Goal: Information Seeking & Learning: Learn about a topic

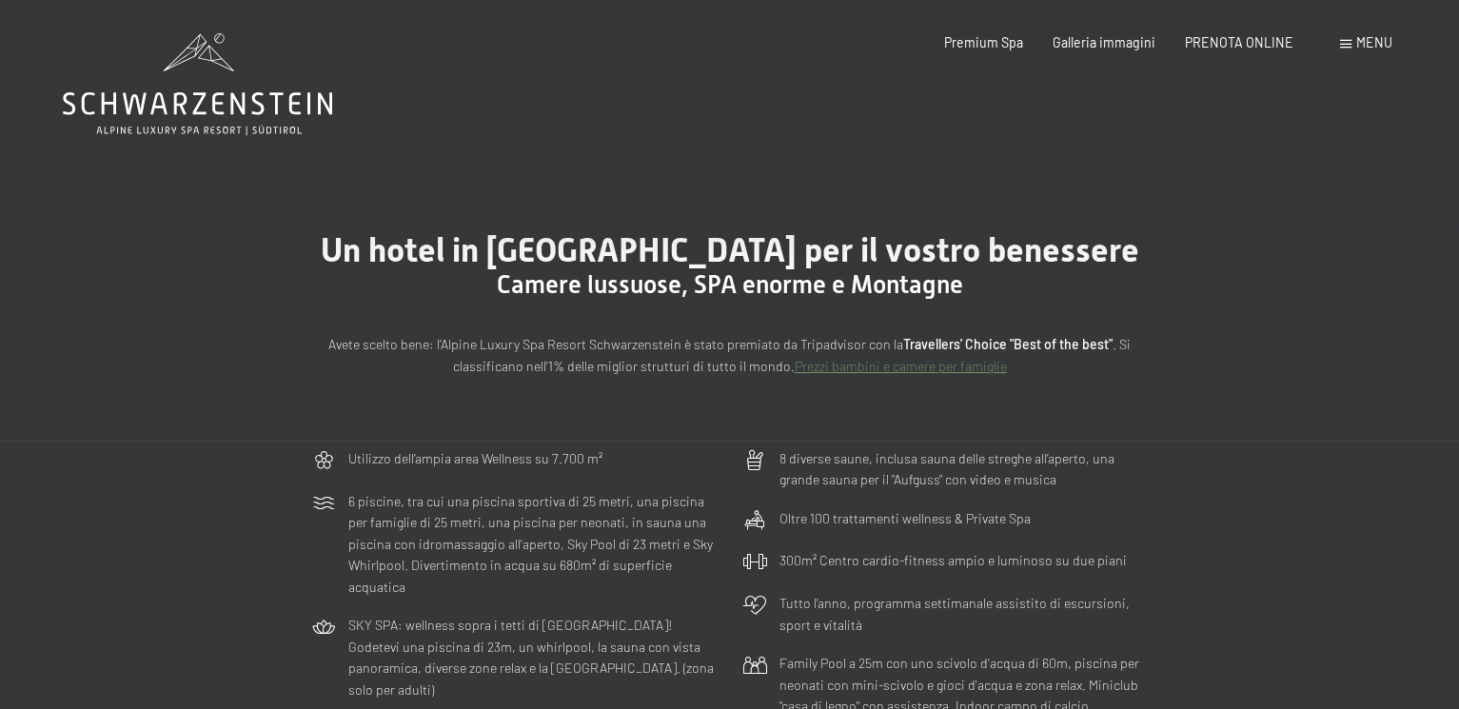
click at [1363, 42] on span "Menu" at bounding box center [1375, 42] width 36 height 16
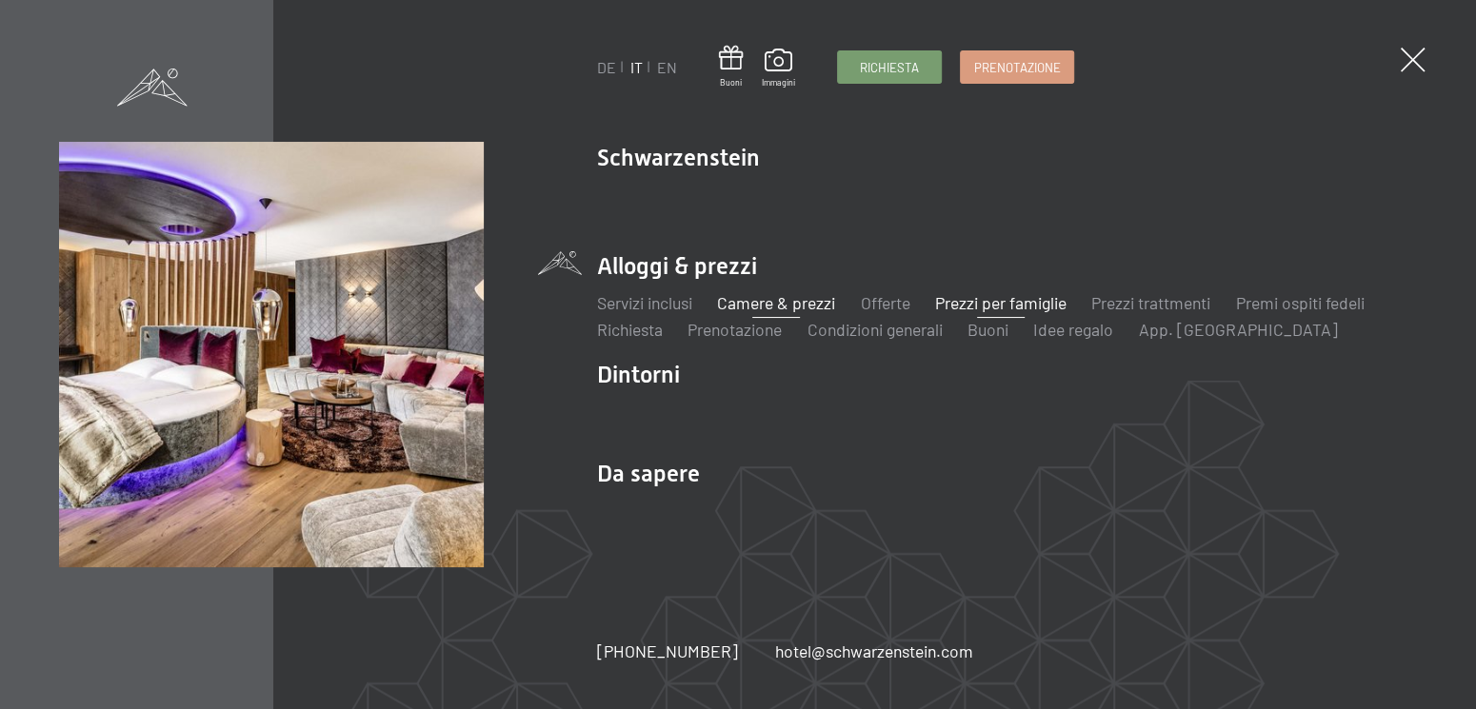
click at [1030, 308] on link "Prezzi per famiglie" at bounding box center [1000, 302] width 131 height 21
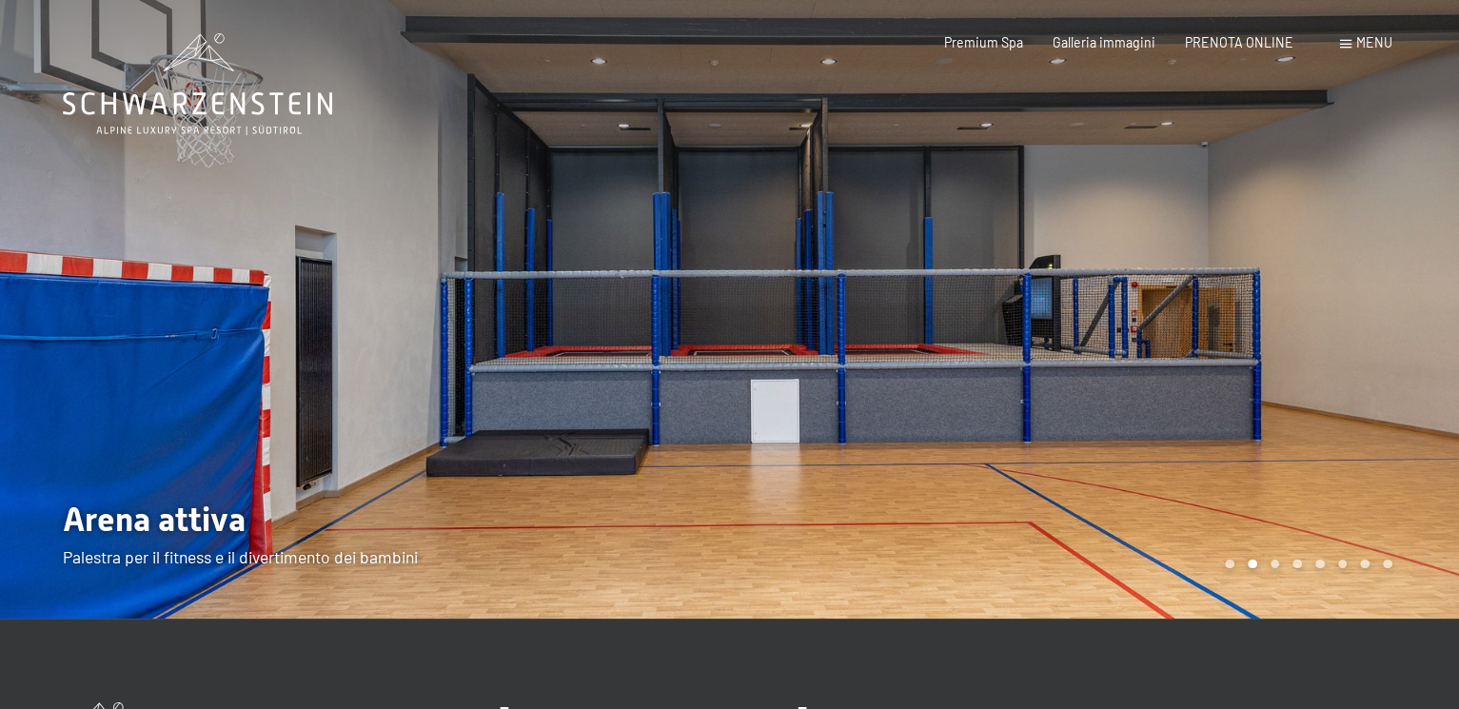
drag, startPoint x: 1213, startPoint y: 426, endPoint x: 416, endPoint y: 373, distance: 798.5
click at [432, 619] on div at bounding box center [730, 619] width 1374 height 0
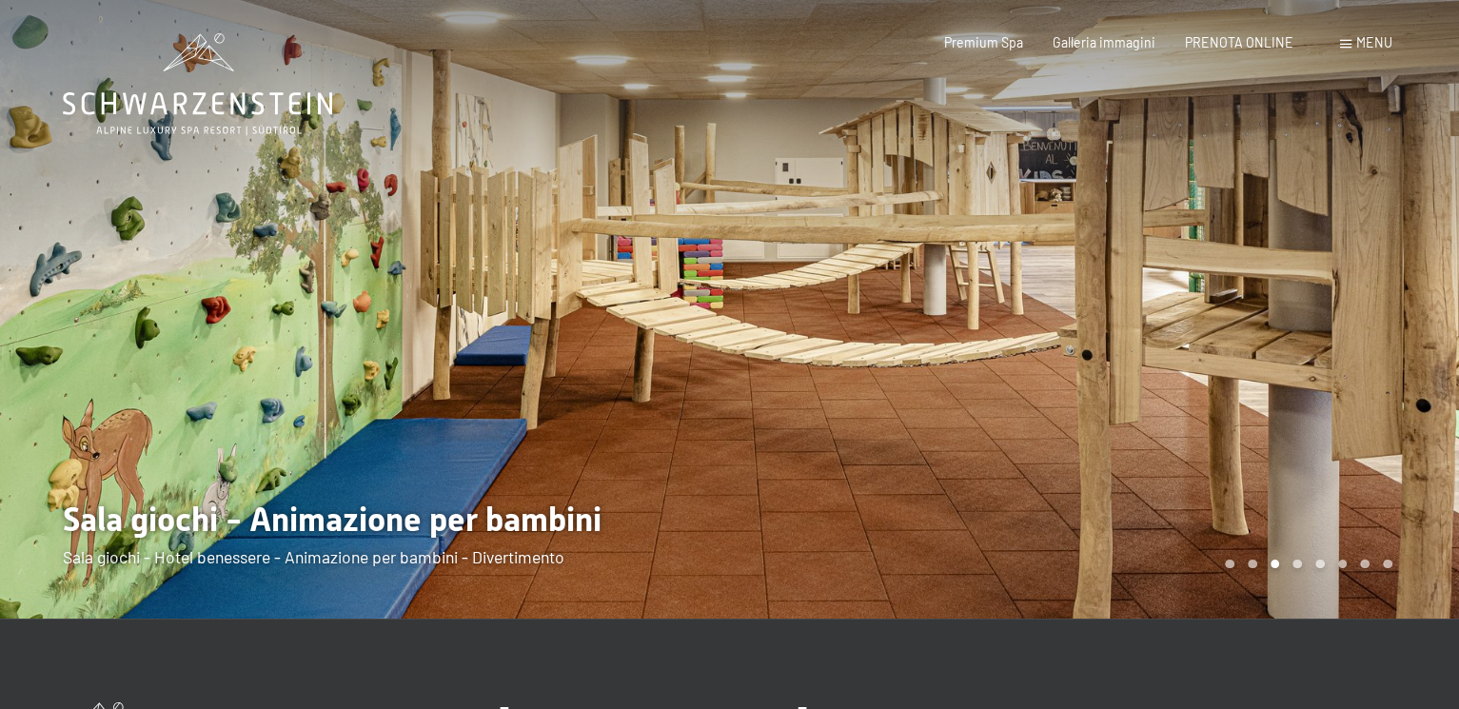
click at [610, 390] on div at bounding box center [365, 309] width 730 height 619
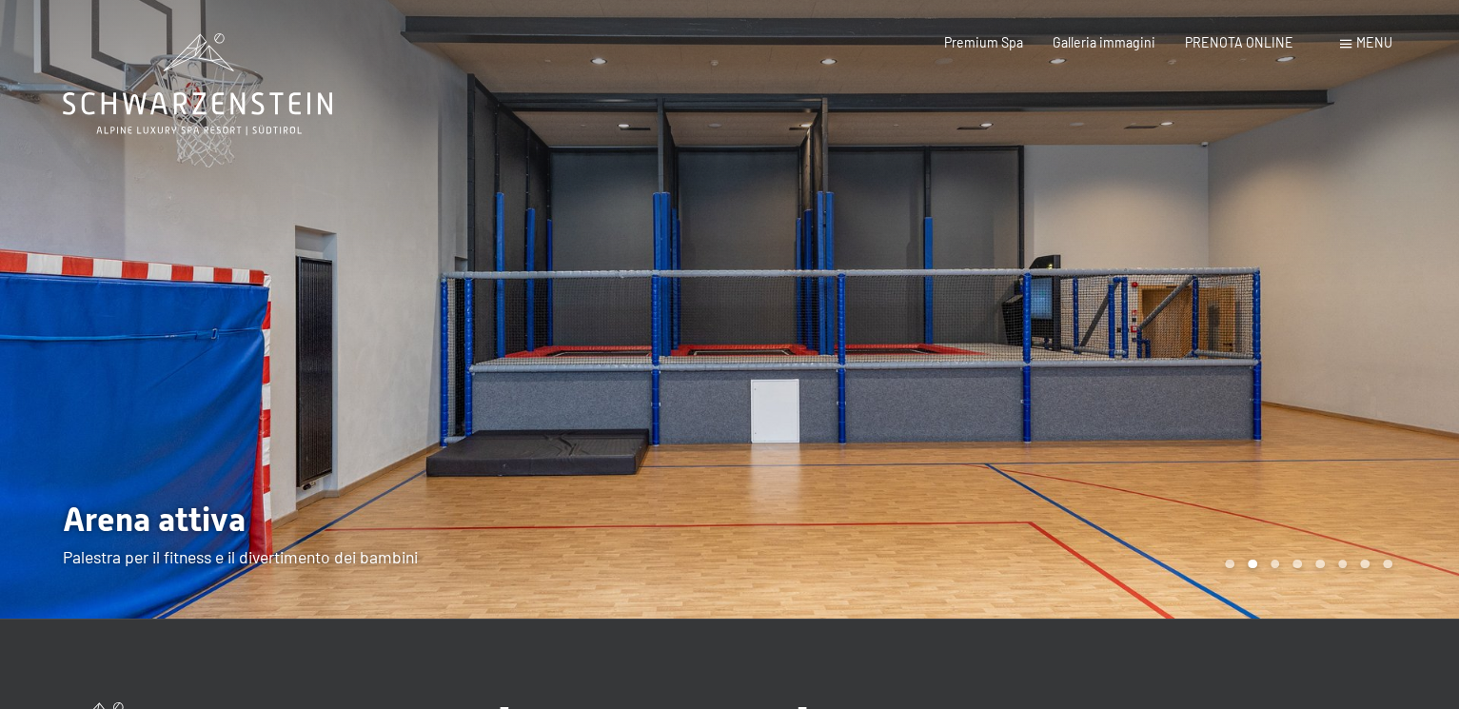
click at [610, 390] on div at bounding box center [365, 309] width 730 height 619
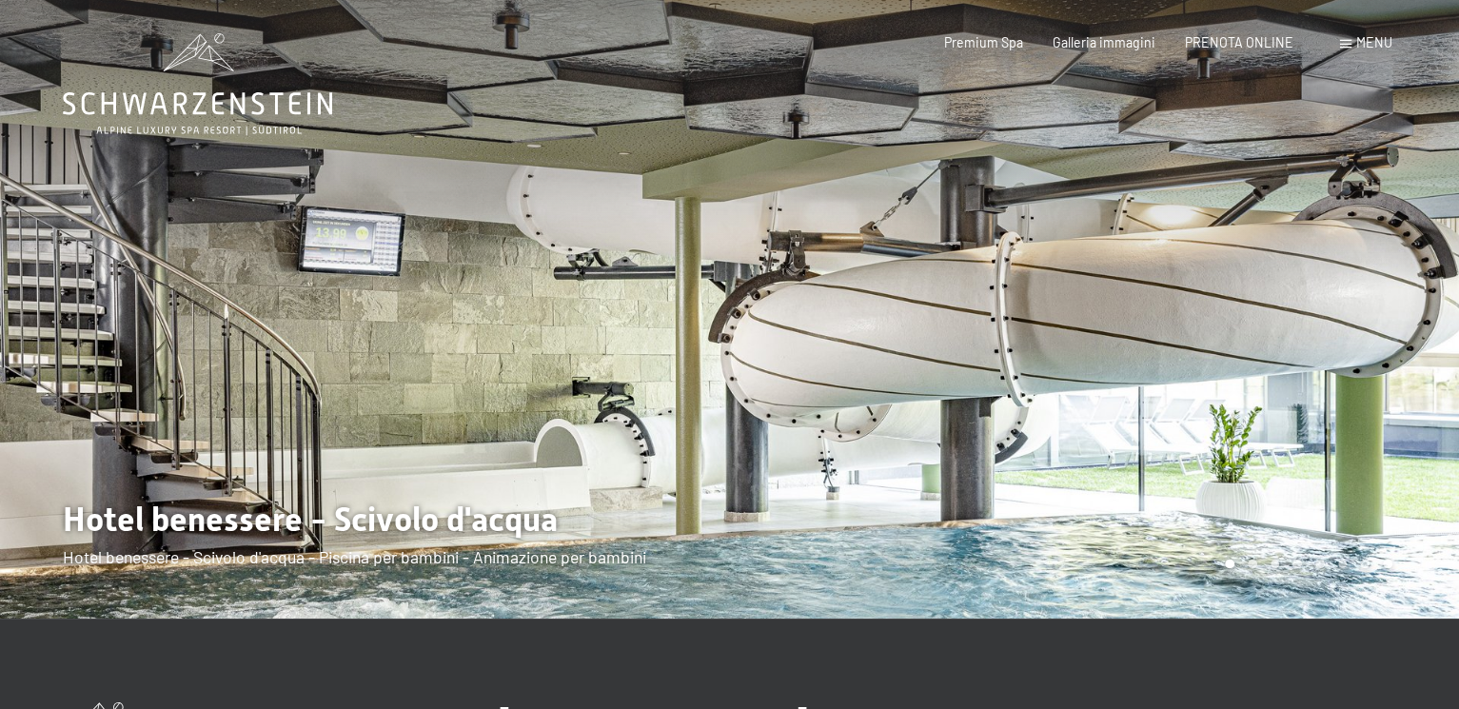
click at [610, 390] on div at bounding box center [365, 309] width 730 height 619
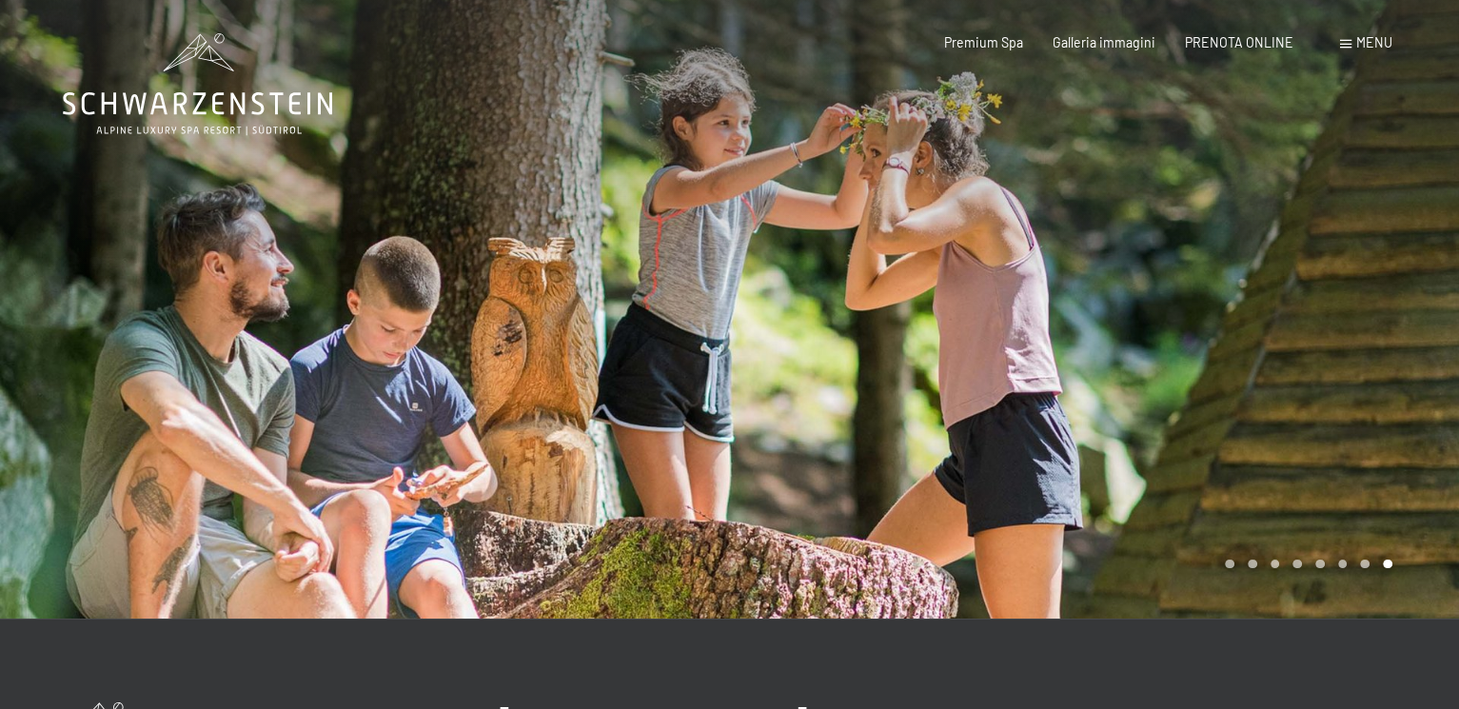
click at [610, 390] on div at bounding box center [365, 309] width 730 height 619
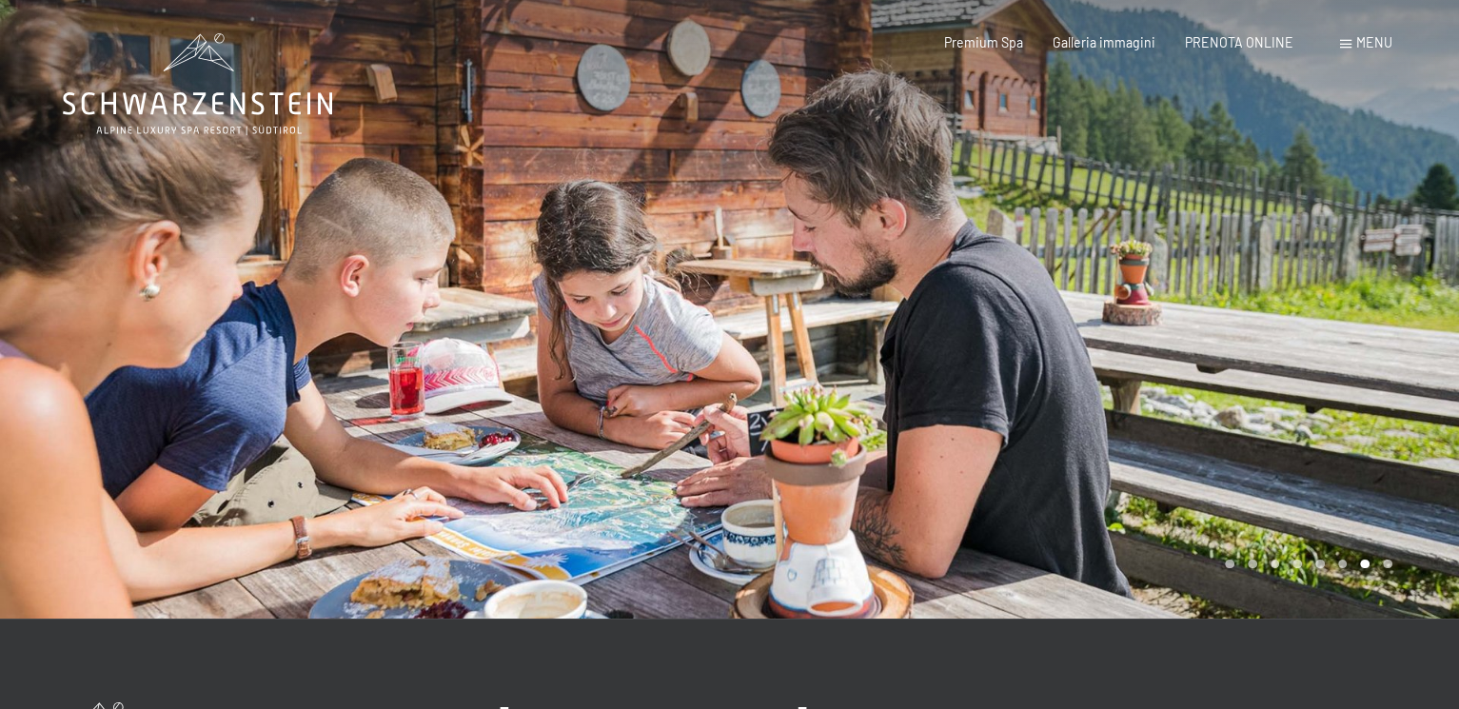
click at [610, 390] on div at bounding box center [365, 309] width 730 height 619
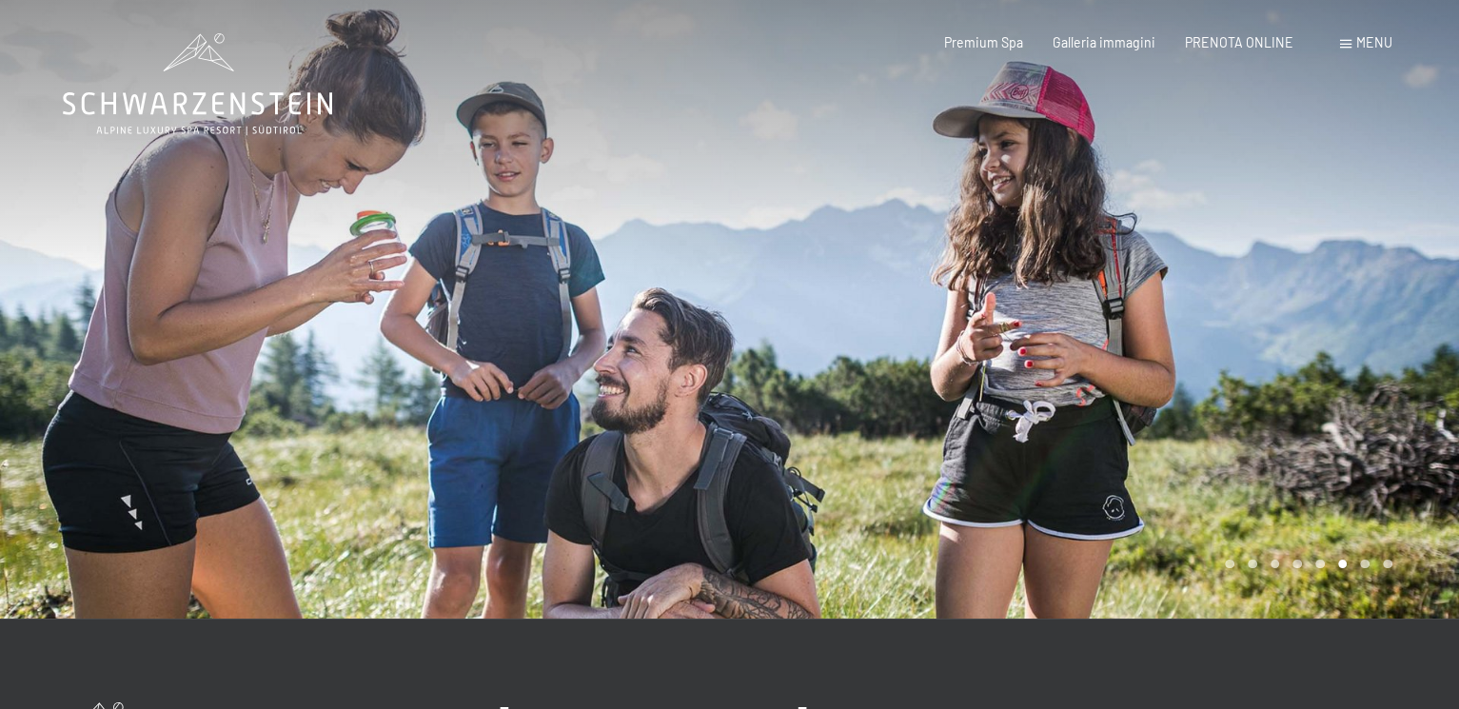
click at [610, 390] on div at bounding box center [365, 309] width 730 height 619
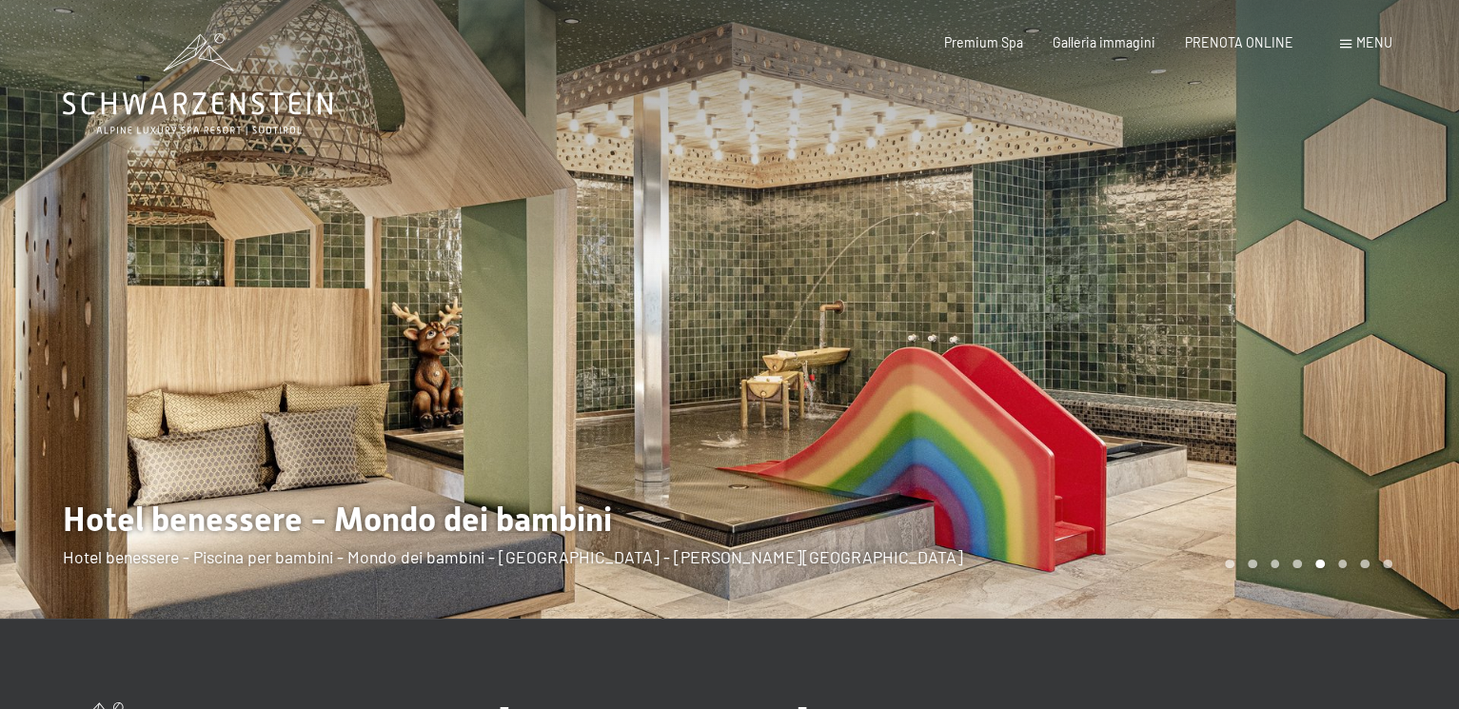
click at [610, 390] on div at bounding box center [365, 309] width 730 height 619
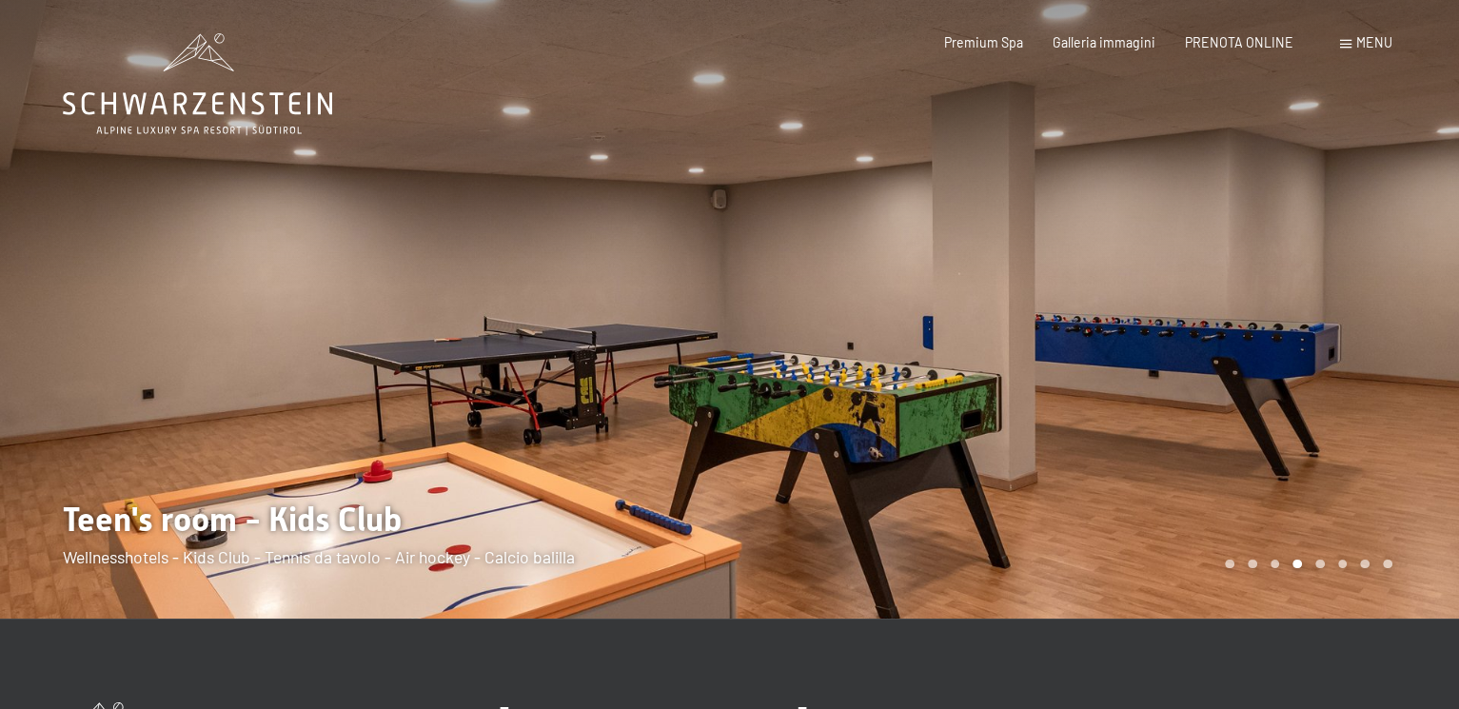
click at [610, 390] on div at bounding box center [365, 309] width 730 height 619
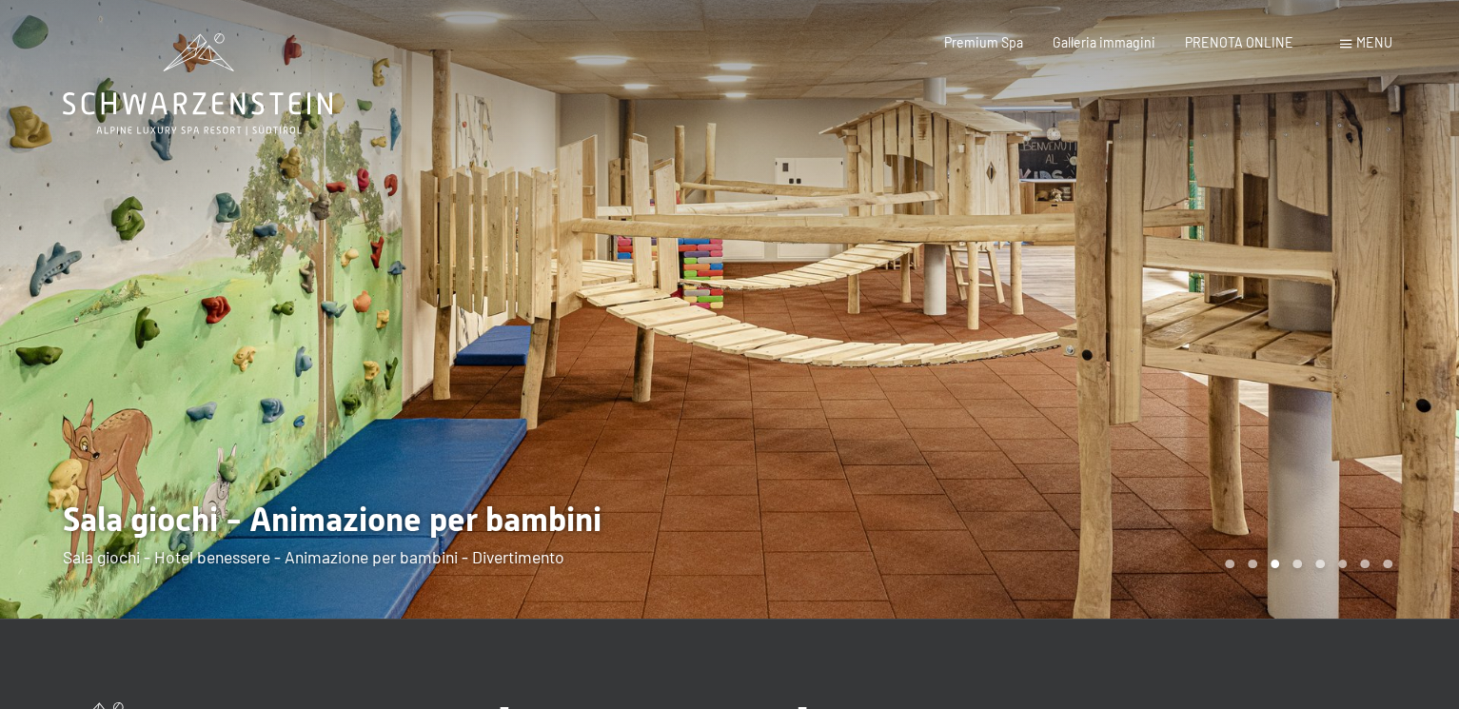
click at [610, 390] on div at bounding box center [365, 309] width 730 height 619
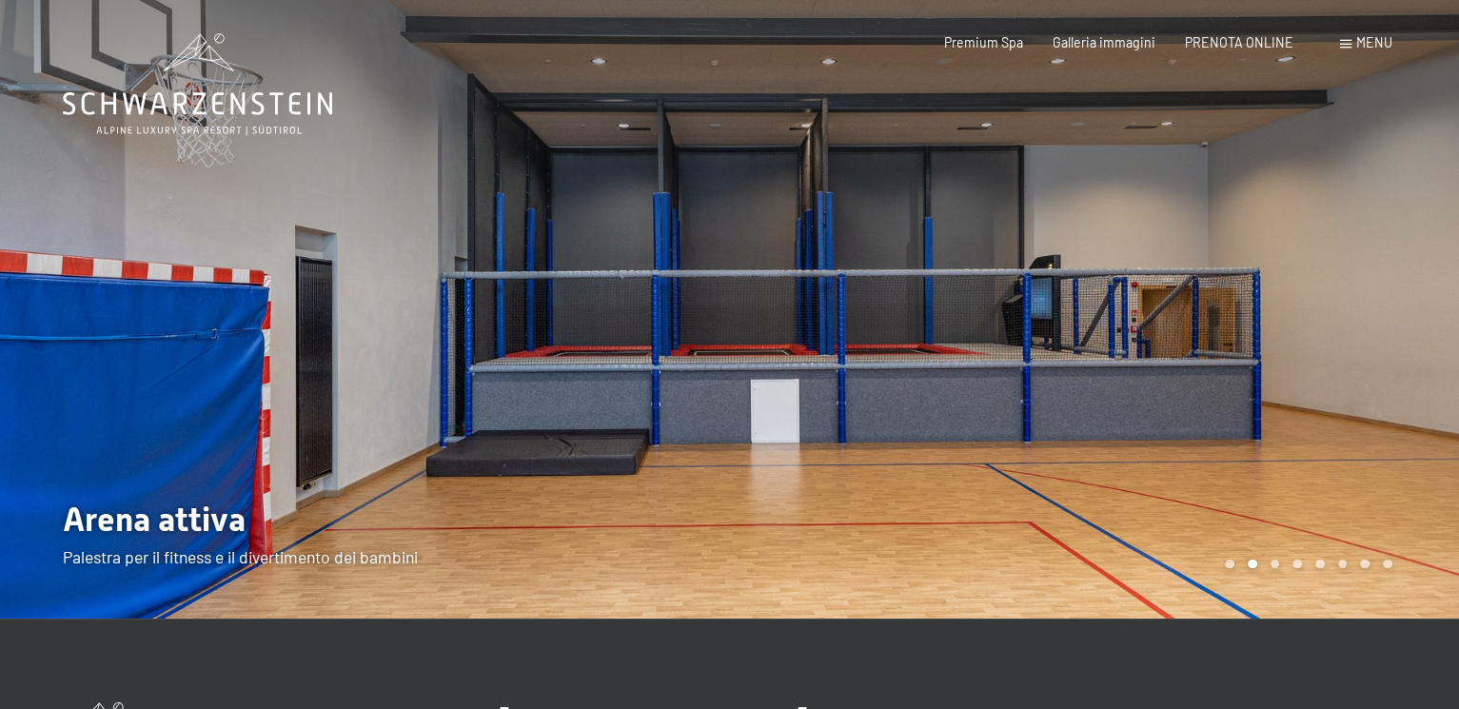
click at [610, 390] on div at bounding box center [365, 309] width 730 height 619
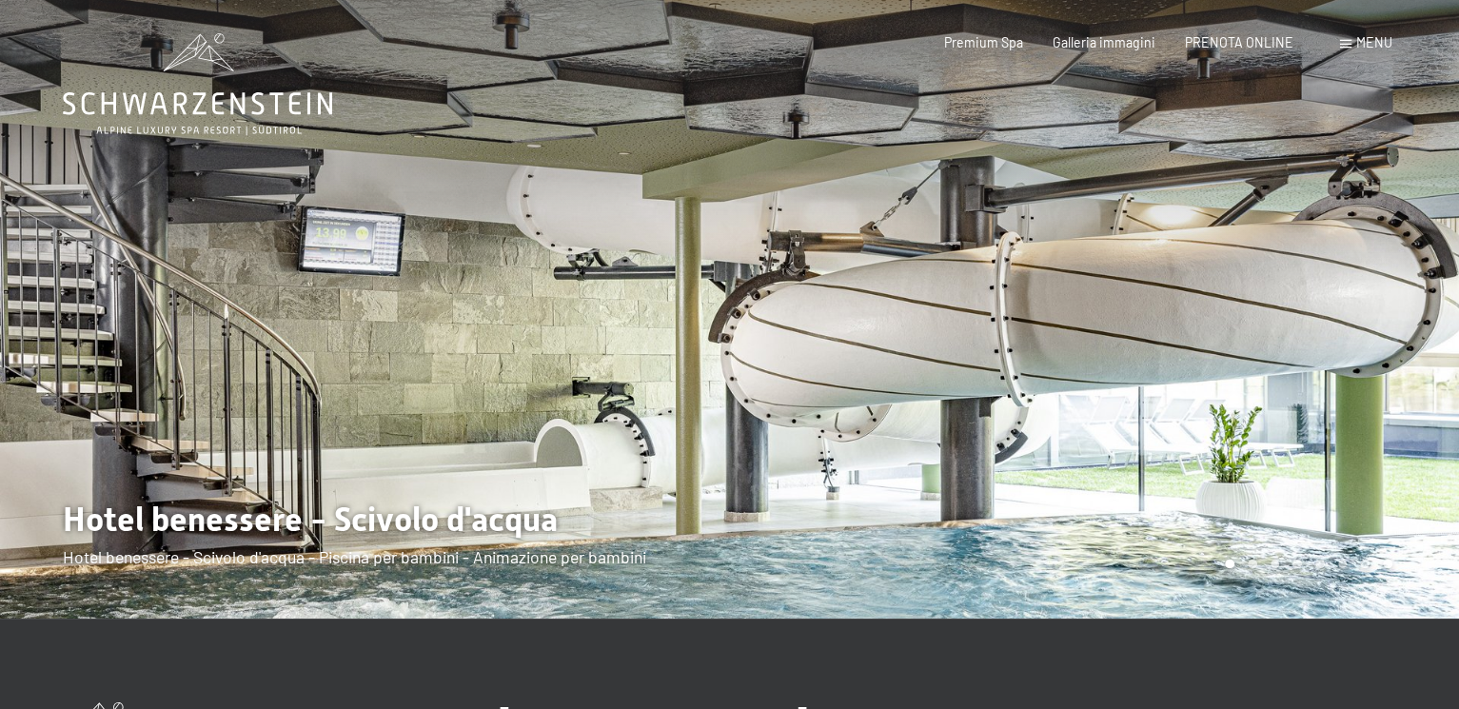
click at [612, 290] on div at bounding box center [365, 309] width 730 height 619
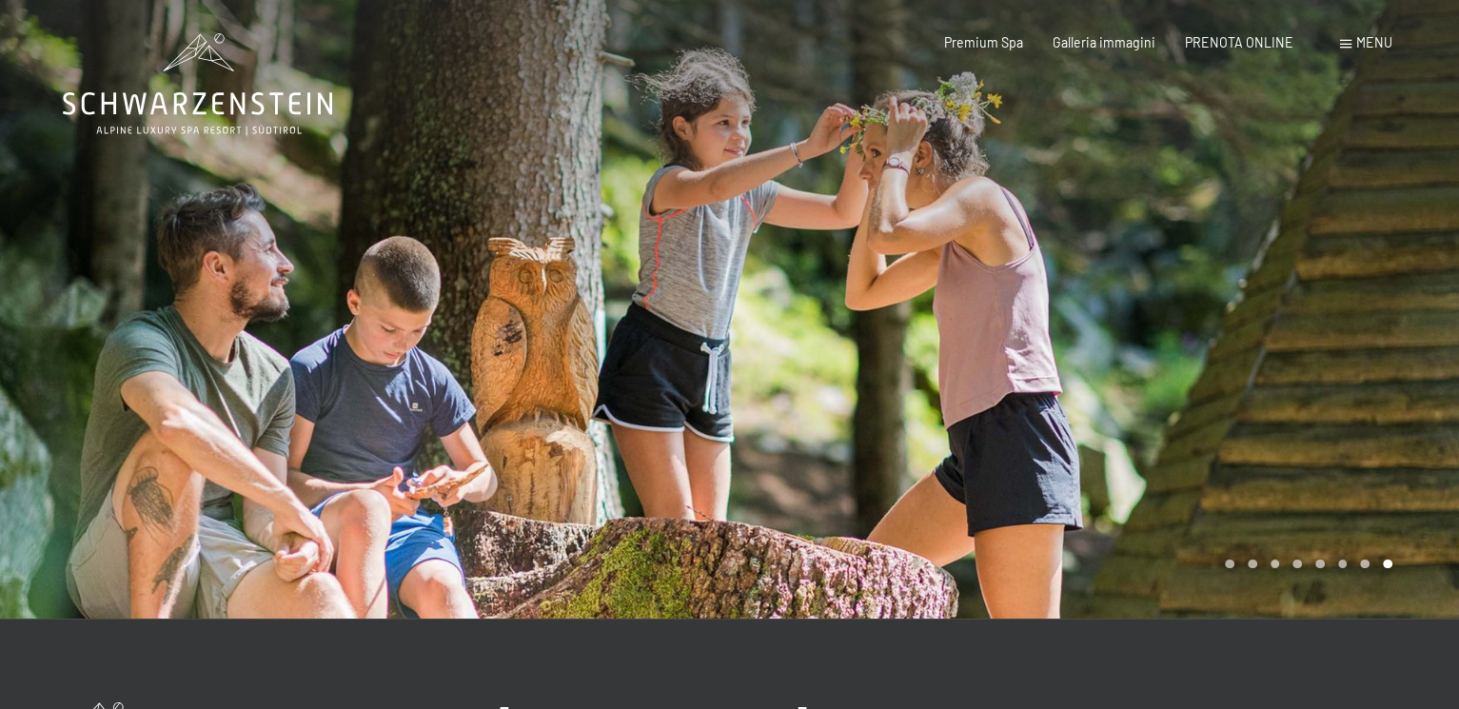
click at [612, 290] on div at bounding box center [365, 309] width 730 height 619
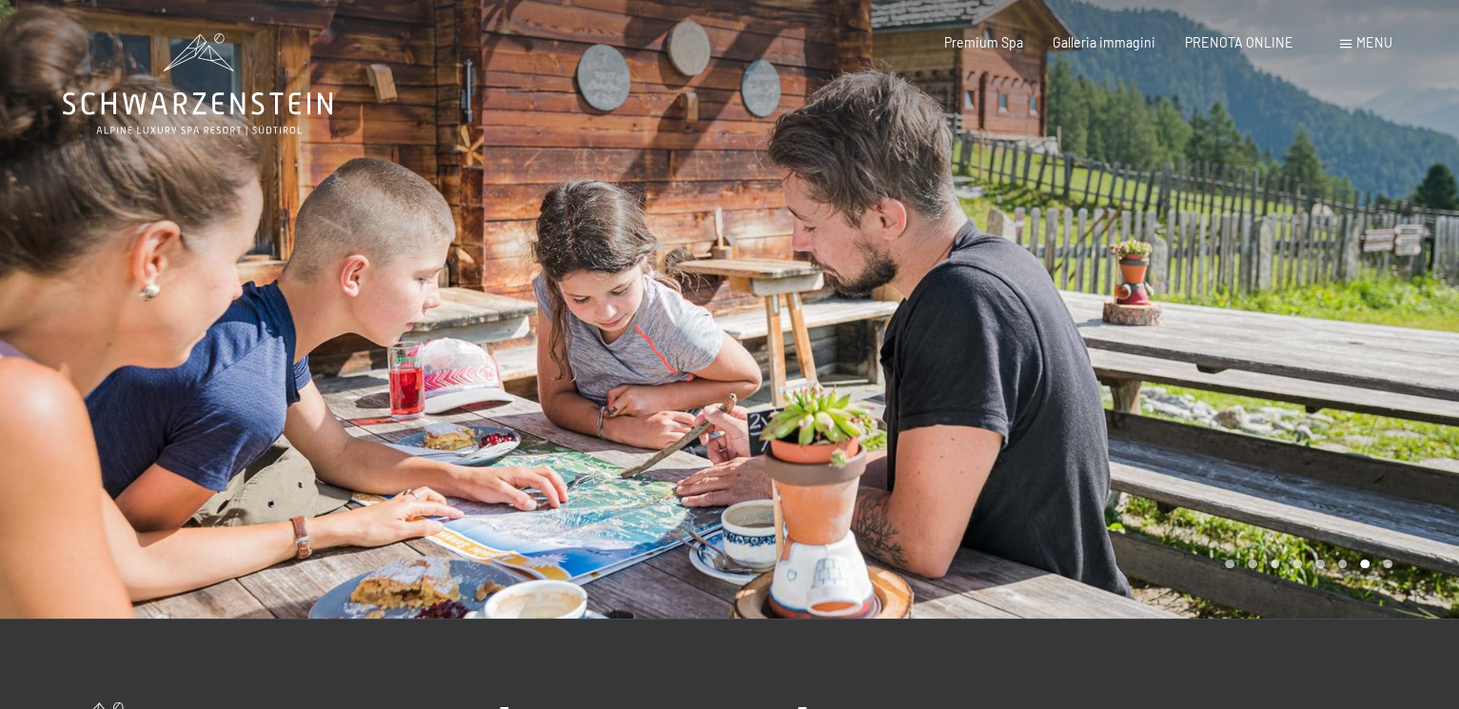
click at [612, 290] on div at bounding box center [365, 309] width 730 height 619
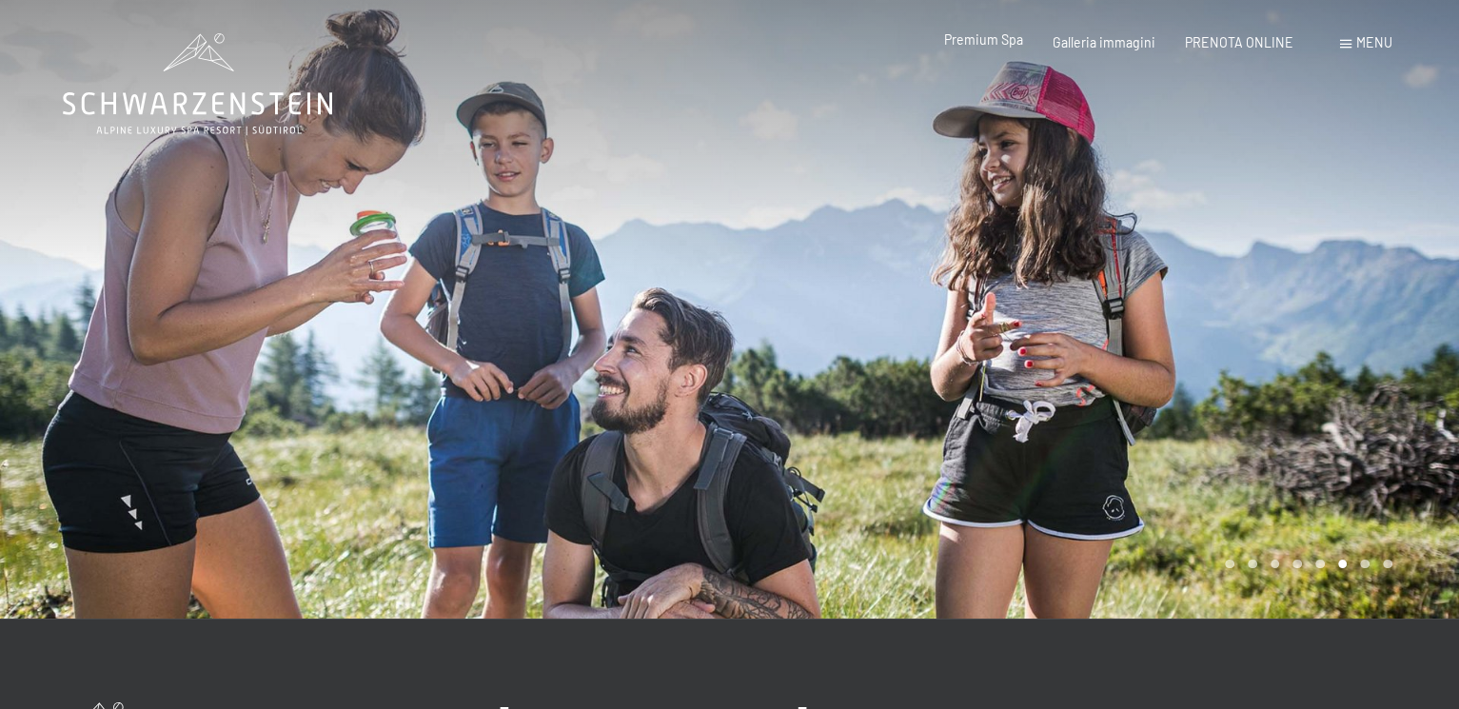
click at [978, 40] on span "Premium Spa" at bounding box center [983, 39] width 79 height 16
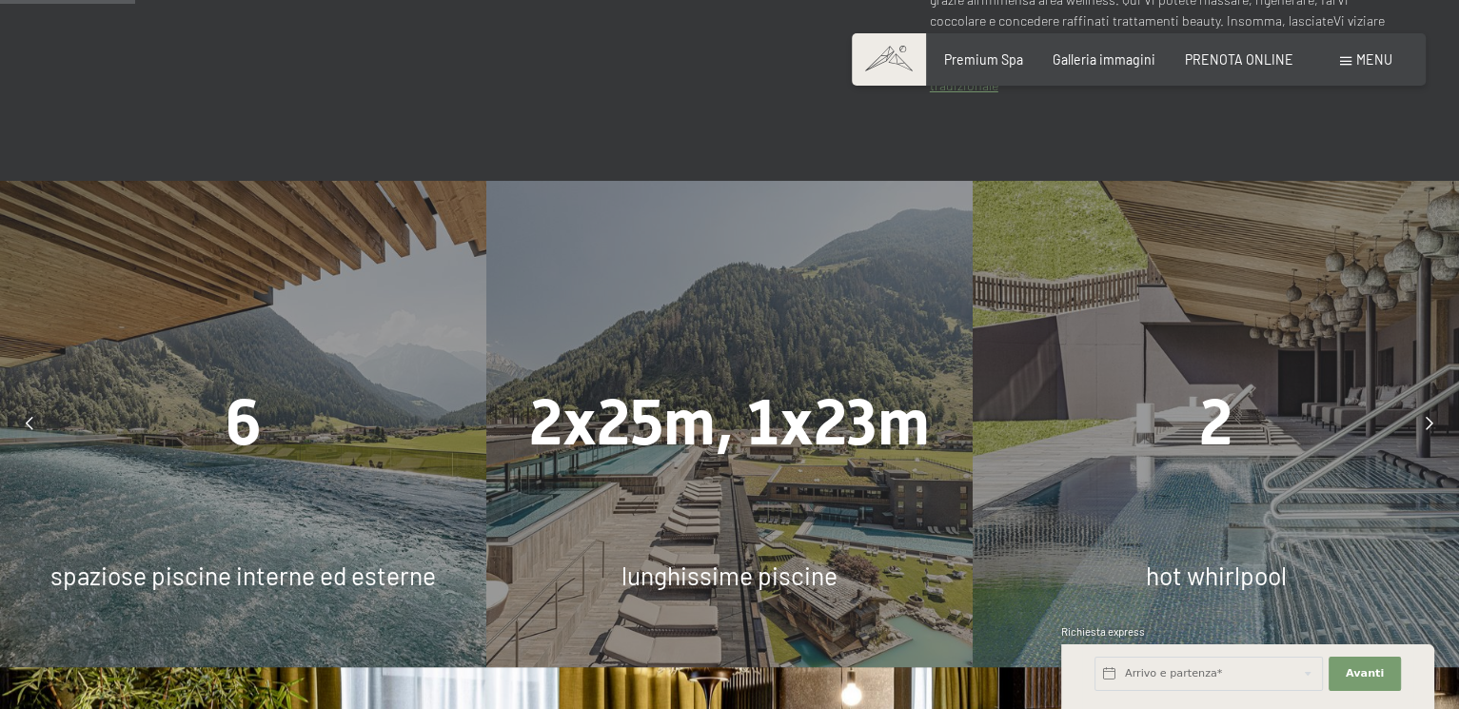
scroll to position [1237, 0]
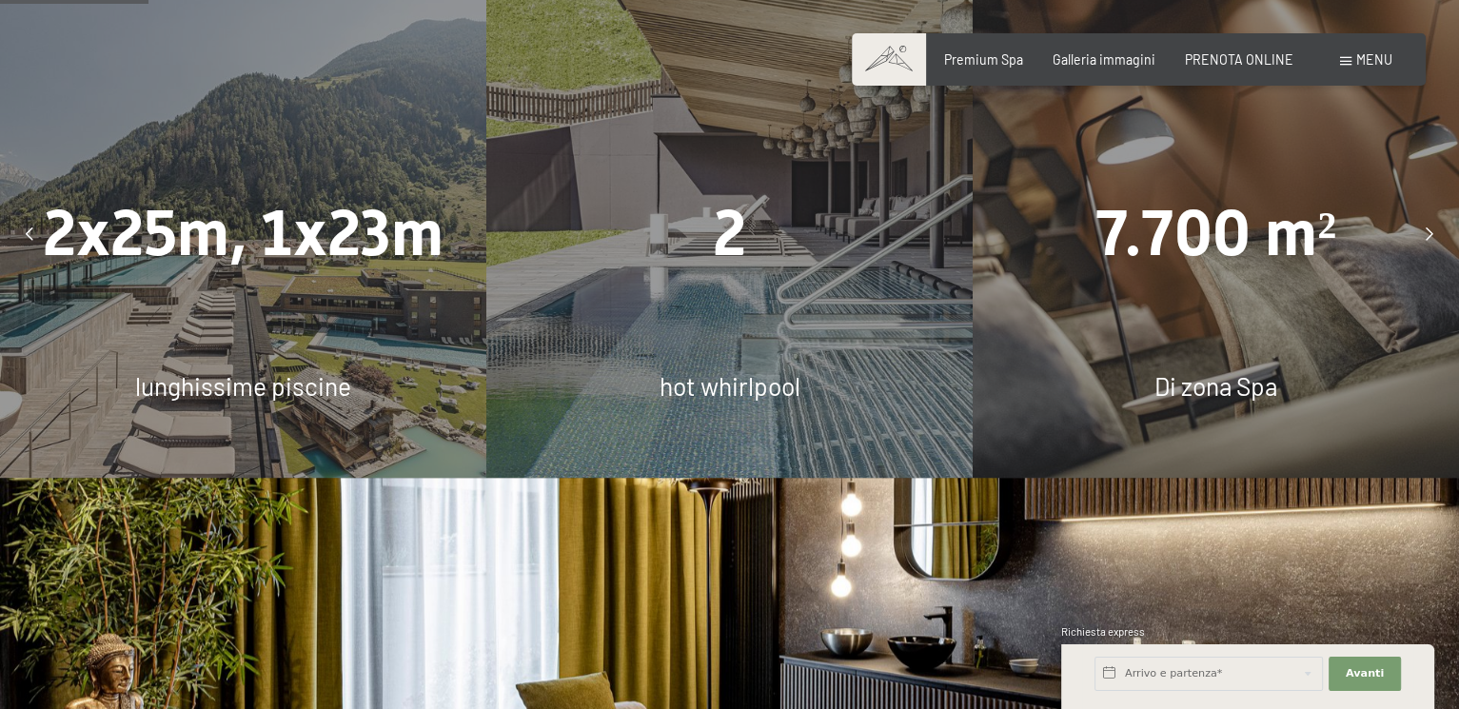
click at [322, 222] on span "2x25m, 1x23m" at bounding box center [243, 233] width 401 height 74
click at [31, 234] on icon at bounding box center [30, 234] width 8 height 13
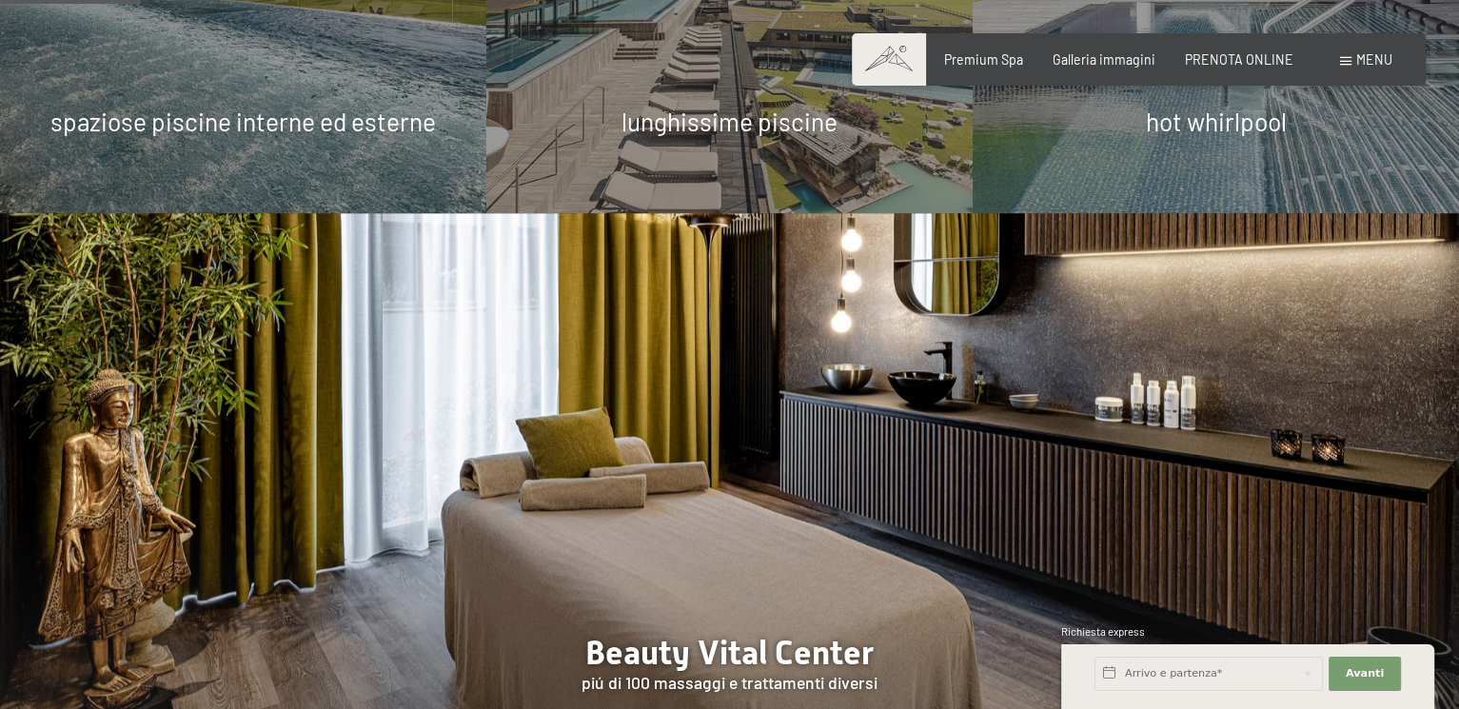
scroll to position [1142, 0]
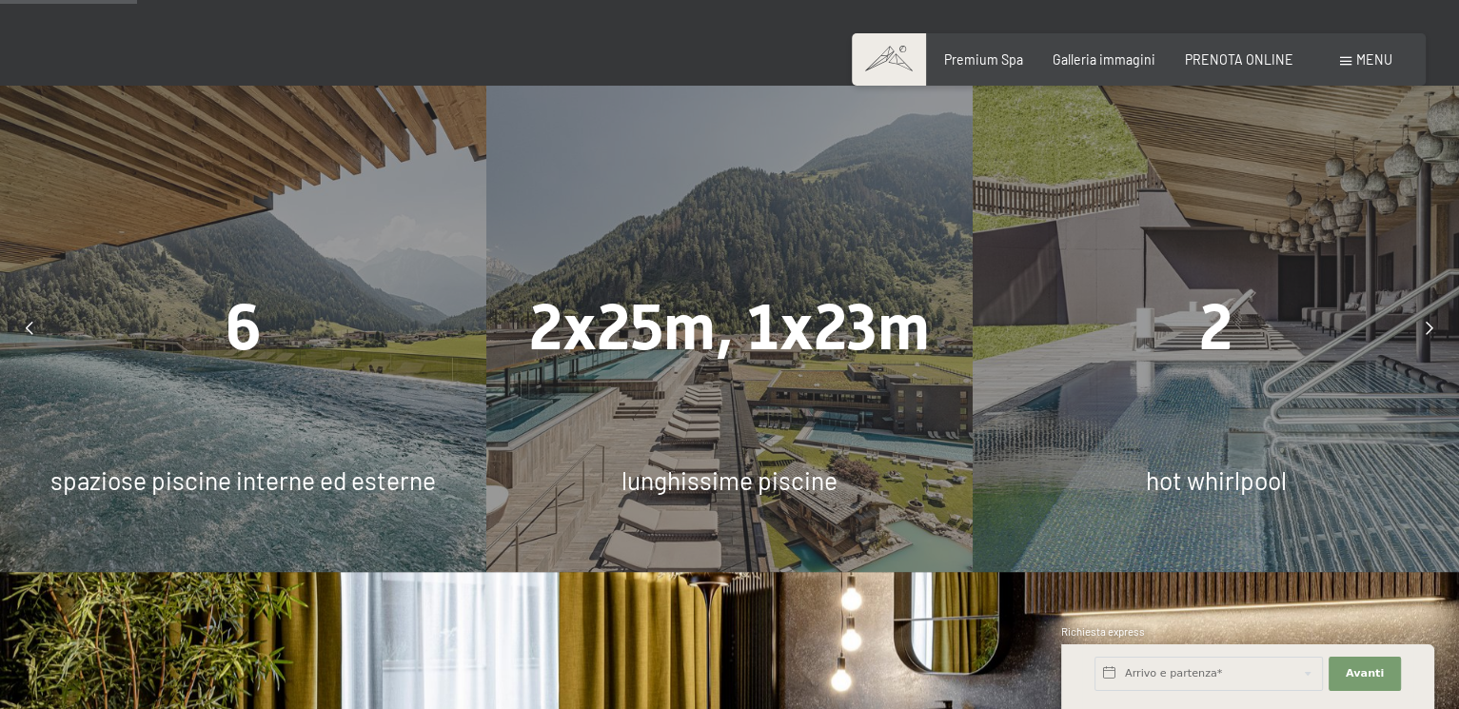
click at [1418, 333] on div at bounding box center [1430, 328] width 42 height 42
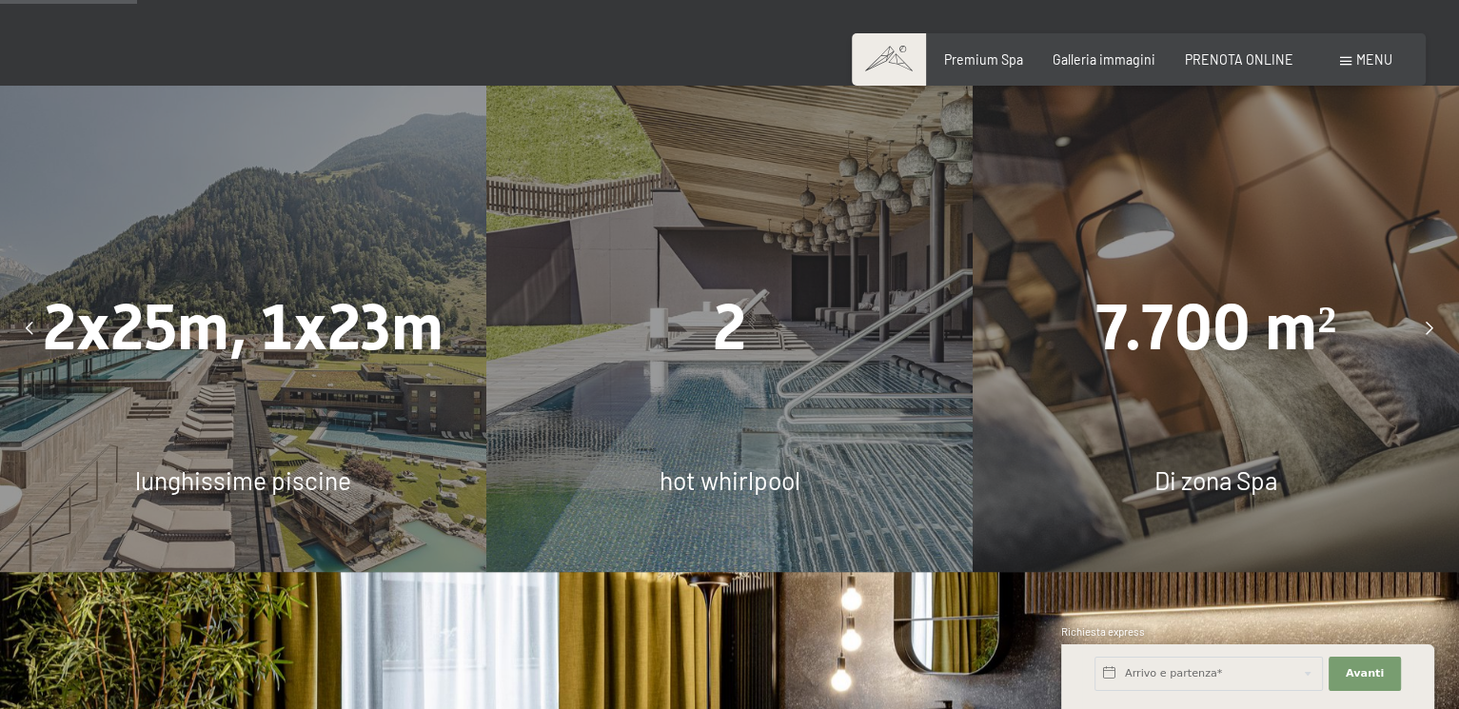
click at [1418, 333] on div at bounding box center [1430, 328] width 42 height 42
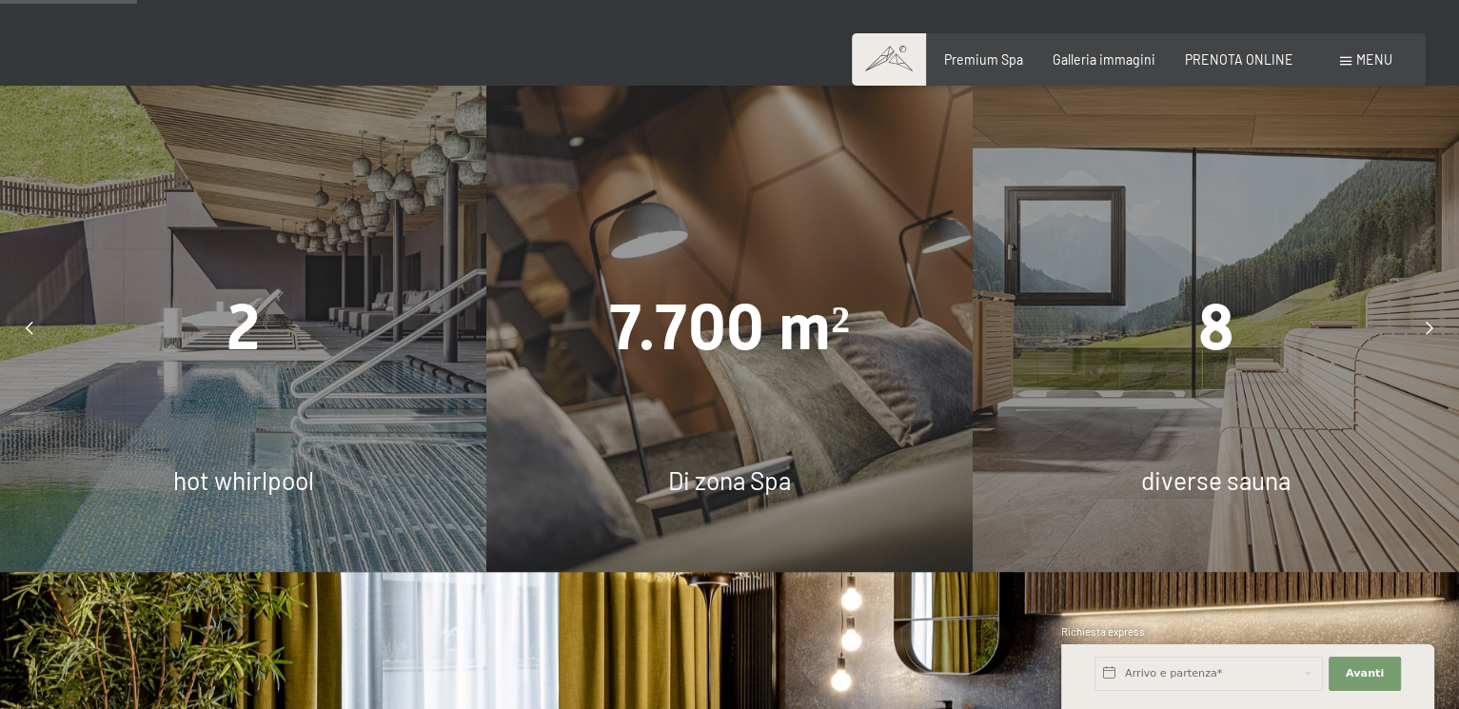
click at [1418, 333] on div at bounding box center [1430, 328] width 42 height 42
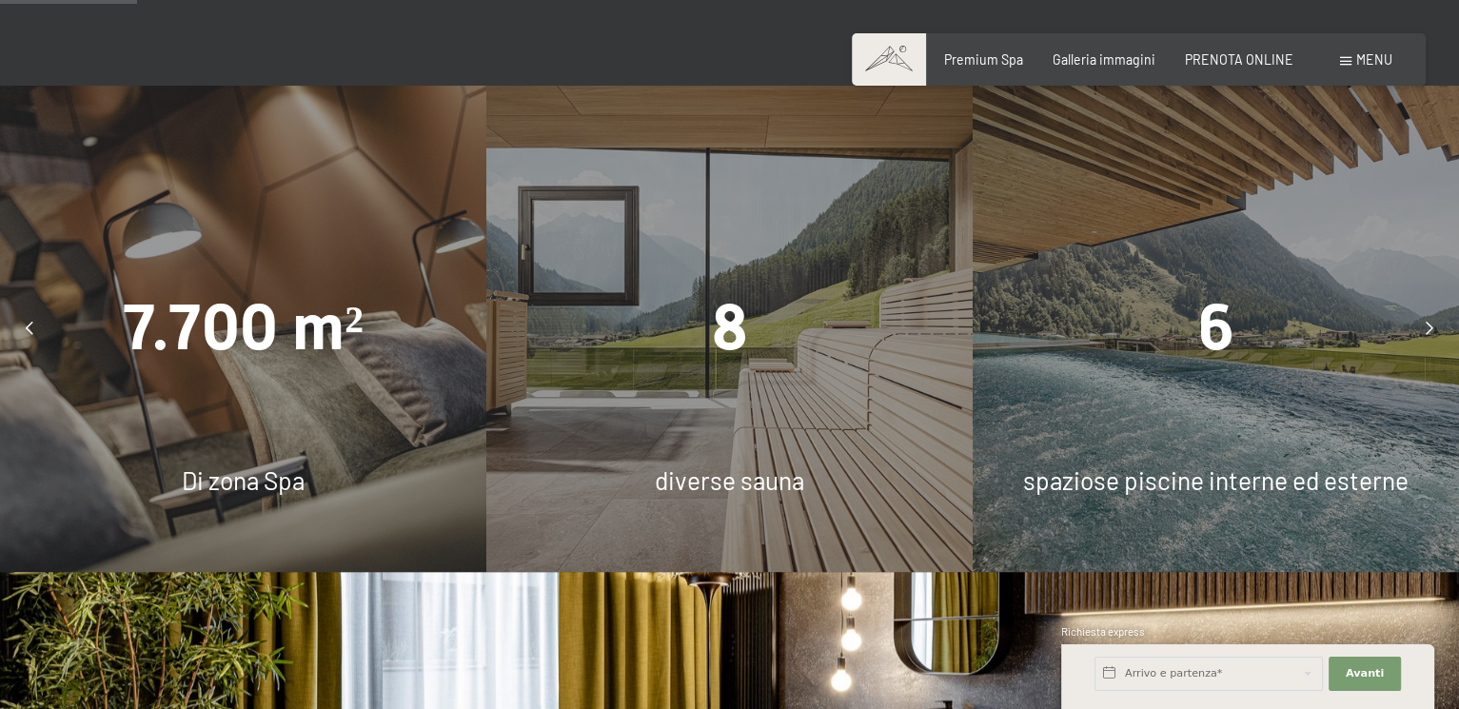
click at [1418, 333] on div at bounding box center [1430, 328] width 42 height 42
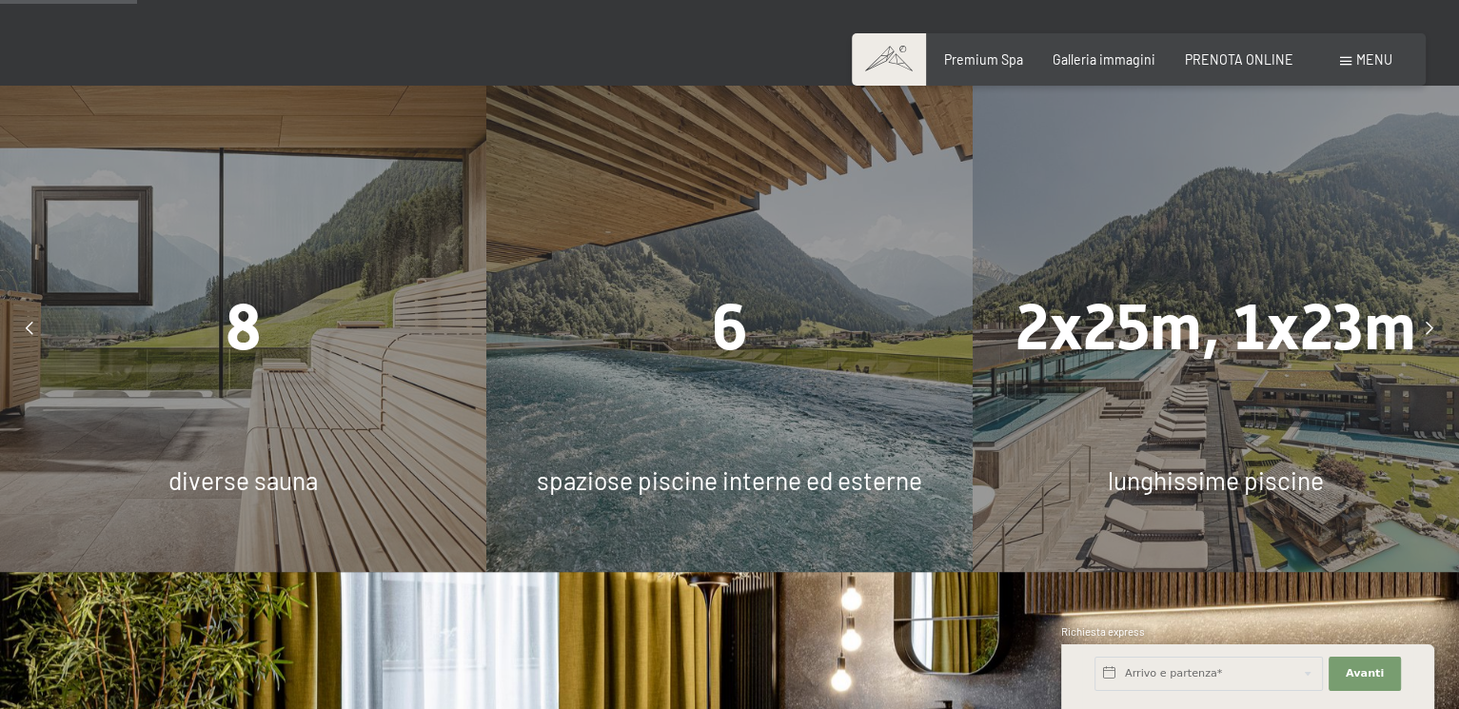
click at [1418, 333] on div at bounding box center [1430, 328] width 42 height 42
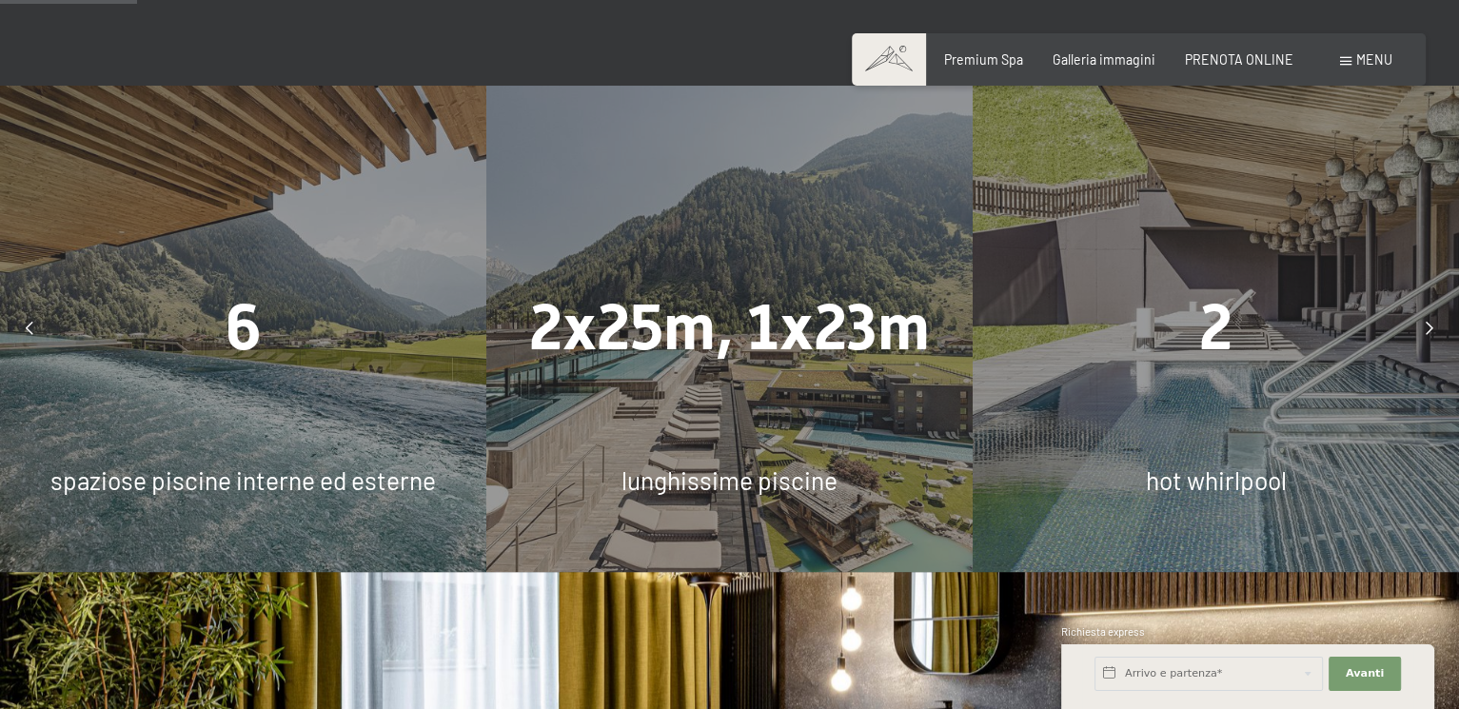
click at [1418, 333] on div at bounding box center [1430, 328] width 42 height 42
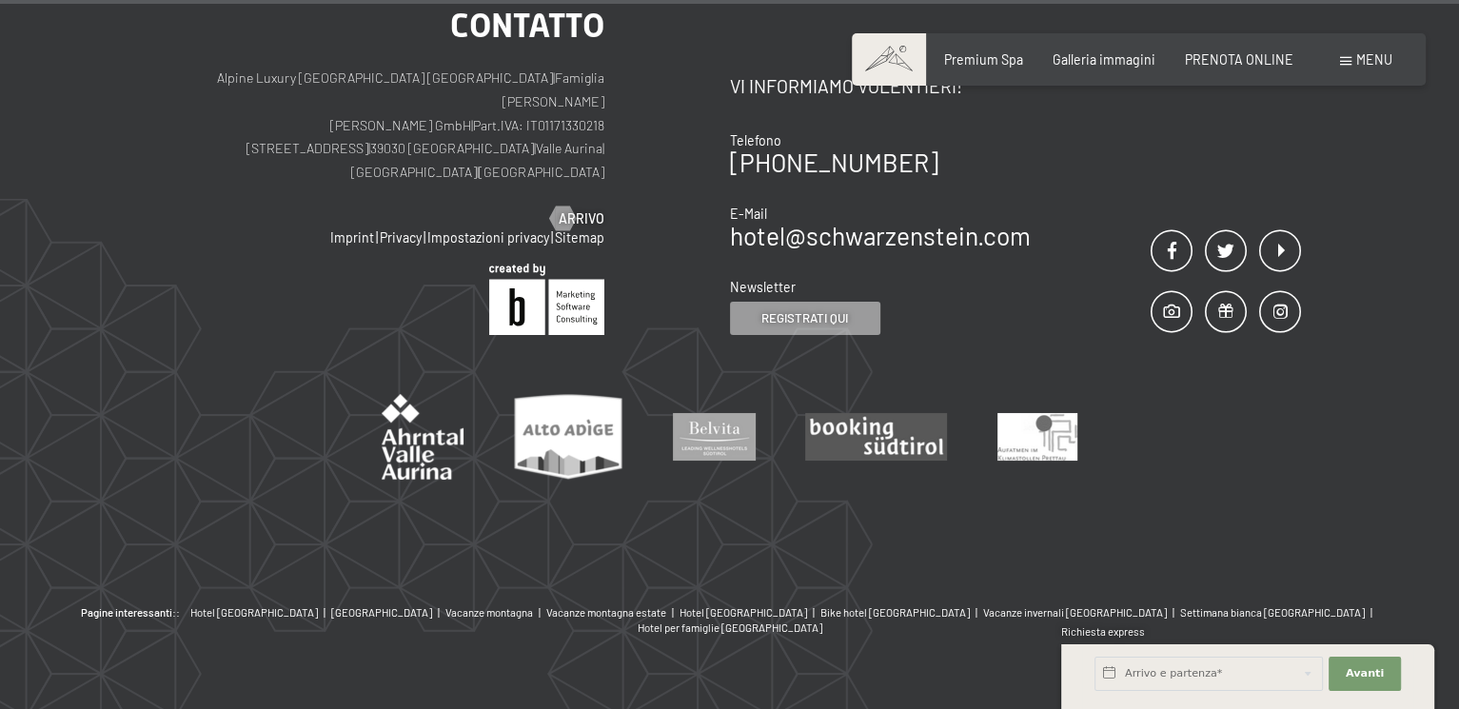
scroll to position [10354, 0]
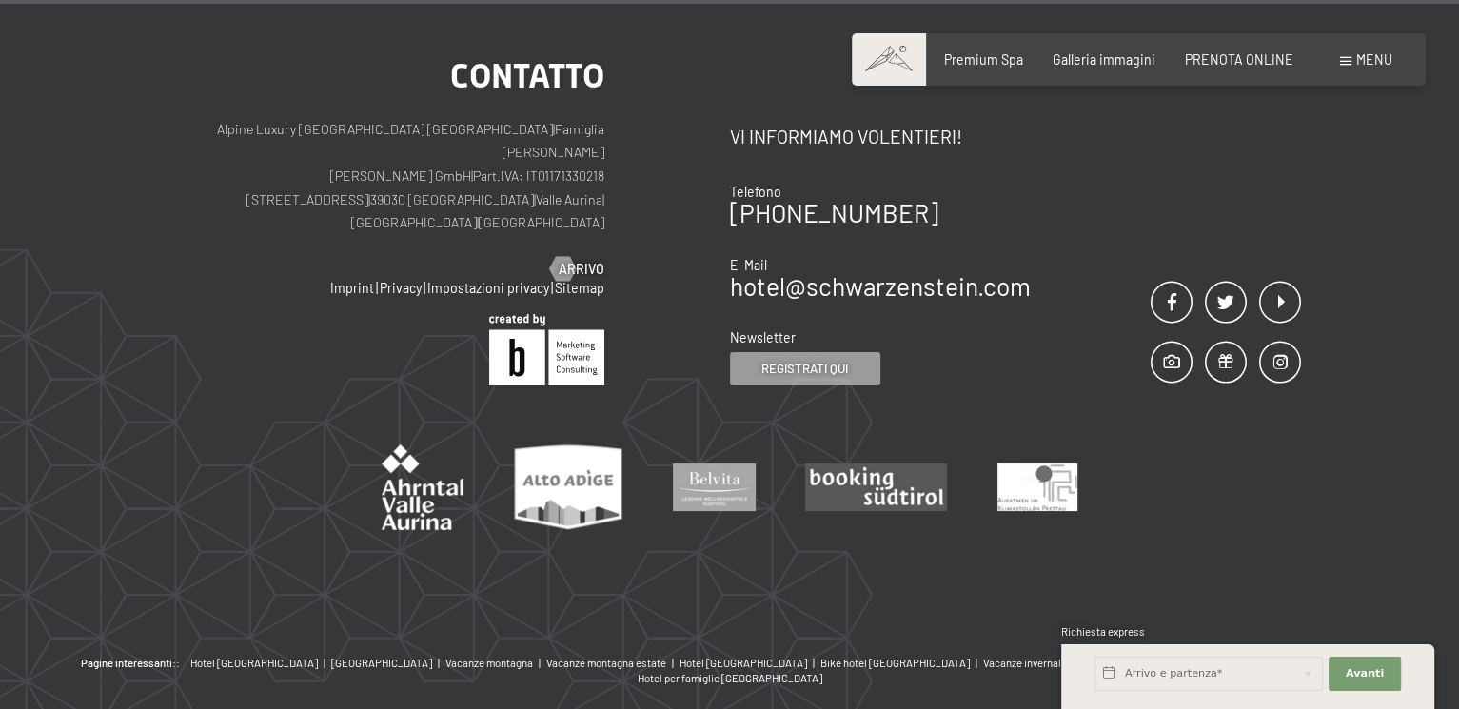
click at [1383, 66] on span "Menu" at bounding box center [1375, 59] width 36 height 16
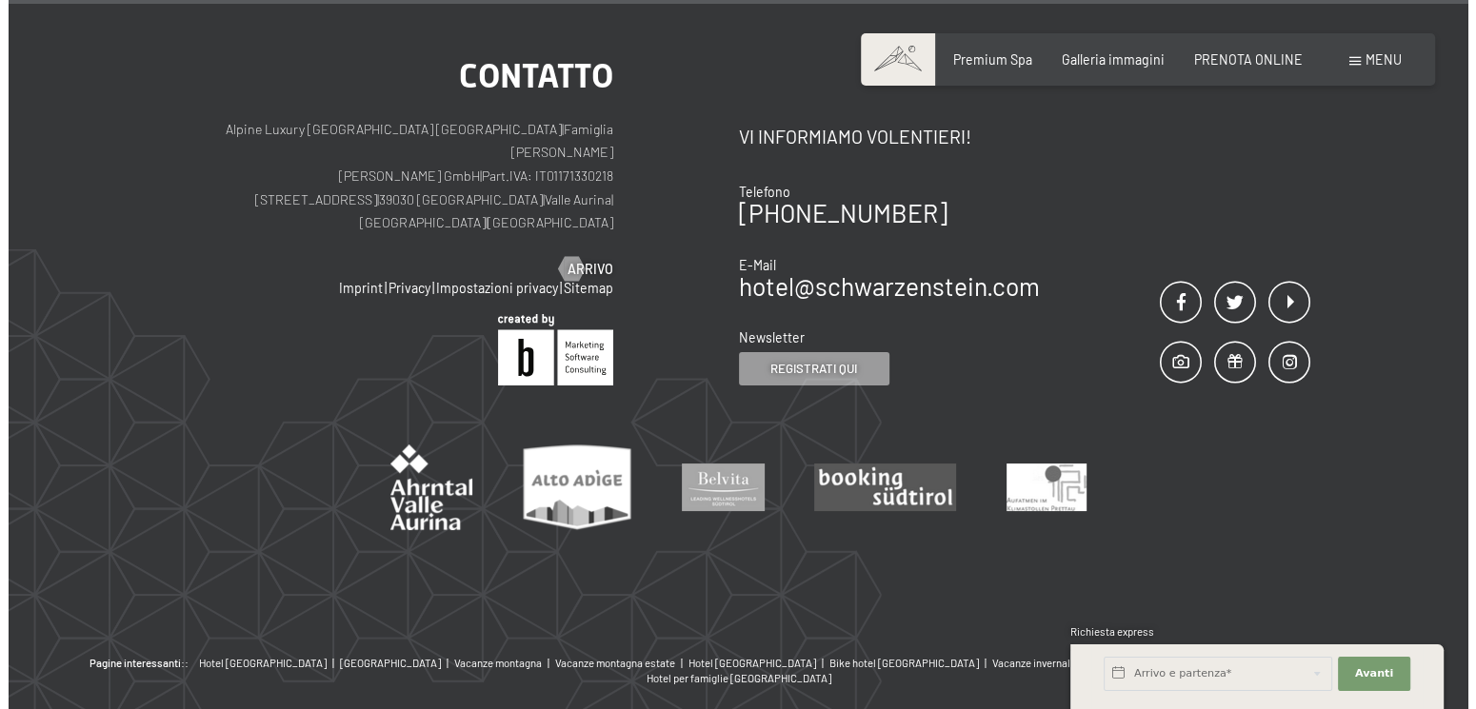
scroll to position [10390, 0]
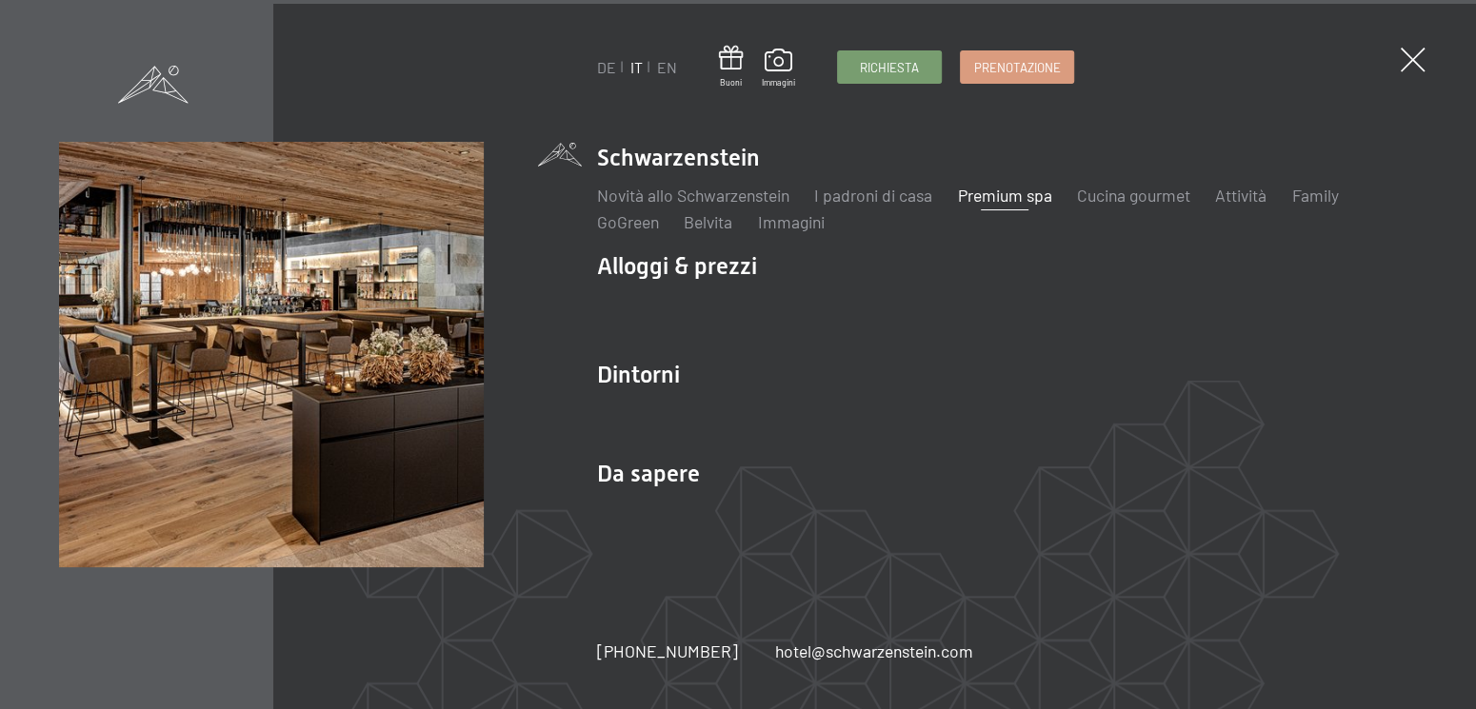
click at [152, 95] on span at bounding box center [153, 84] width 70 height 37
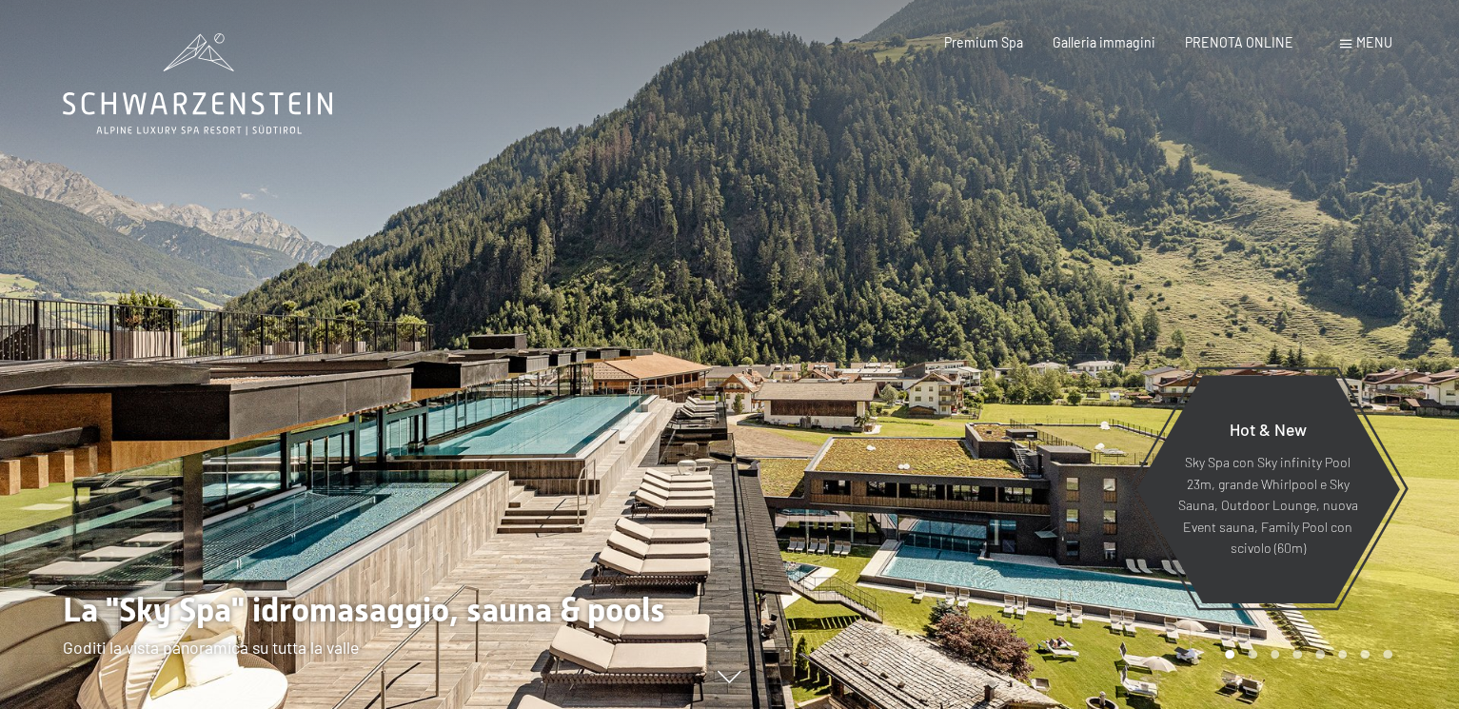
click at [1354, 47] on div "Menu" at bounding box center [1366, 42] width 52 height 19
